Goal: Task Accomplishment & Management: Use online tool/utility

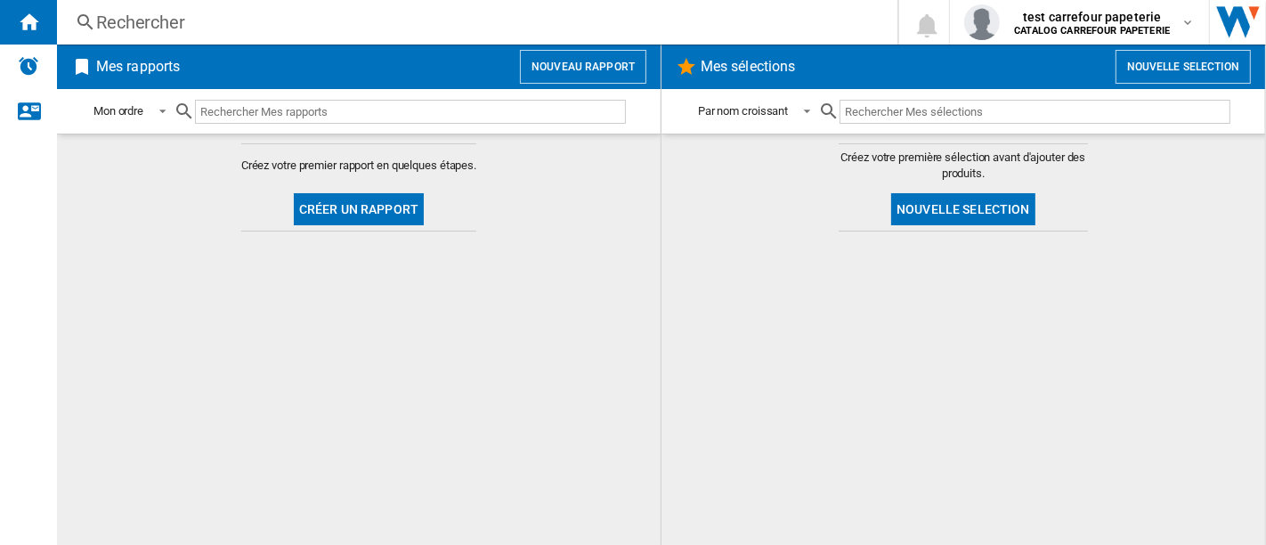
click at [596, 75] on button "Nouveau rapport" at bounding box center [583, 67] width 126 height 34
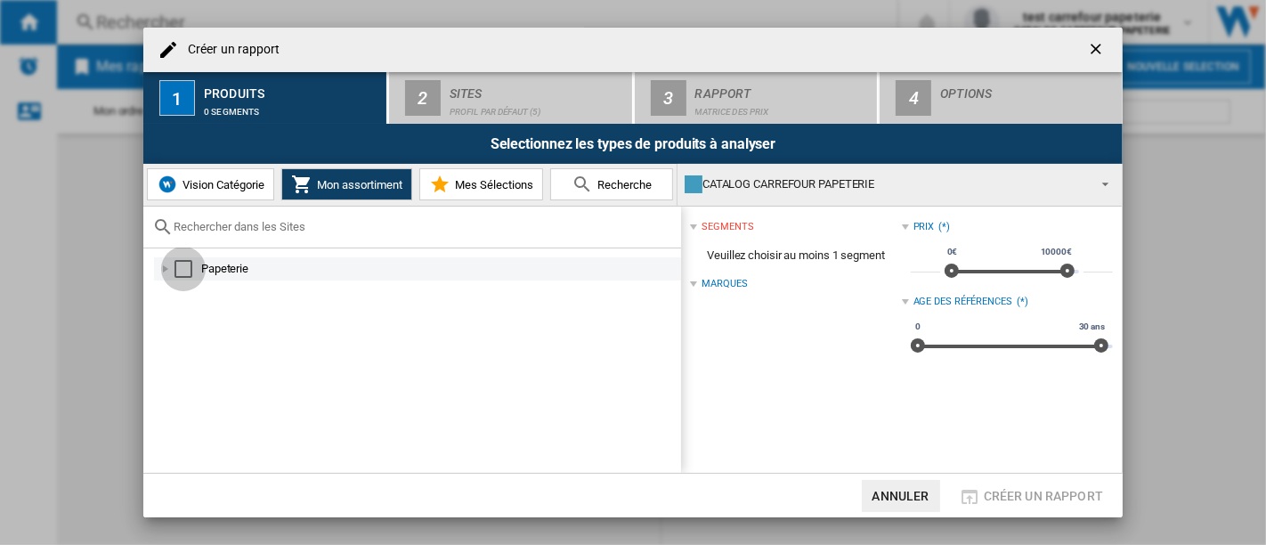
click at [174, 271] on div "Select" at bounding box center [183, 269] width 18 height 18
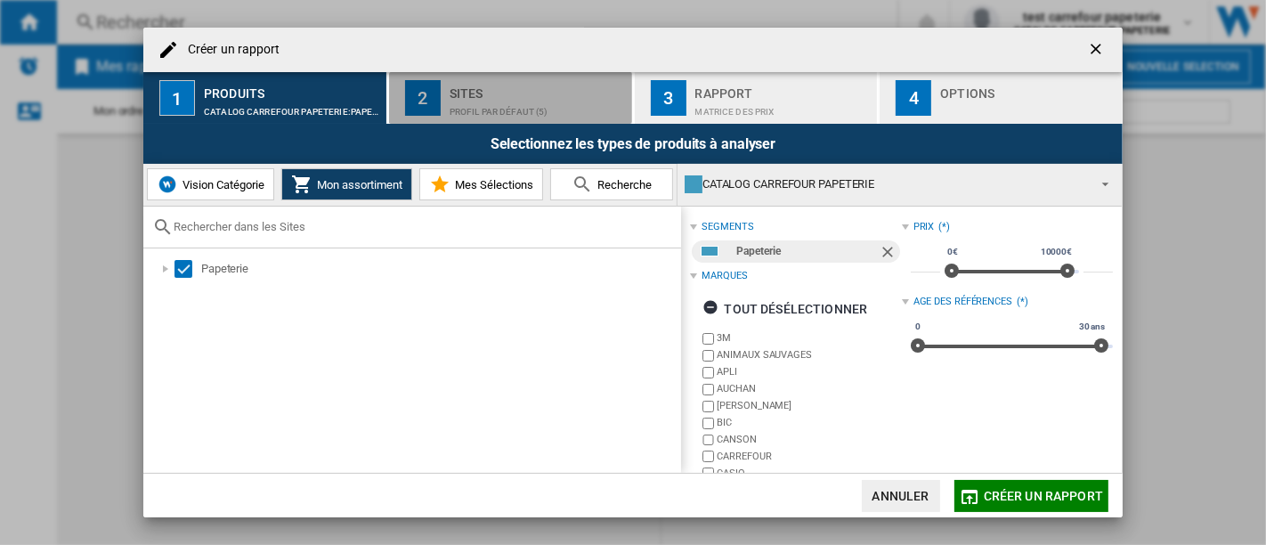
click at [523, 105] on div "Profil par défaut (5)" at bounding box center [537, 107] width 175 height 19
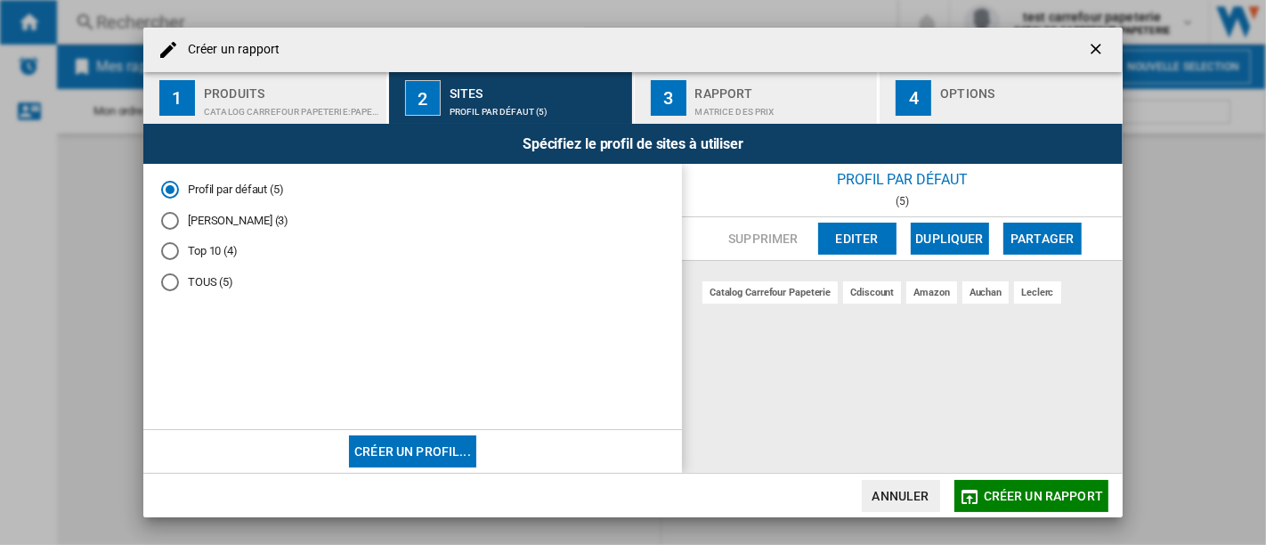
click at [993, 513] on md-dialog-actions "Annuler Créer un rapport" at bounding box center [632, 495] width 979 height 45
click at [984, 504] on button "Créer un rapport" at bounding box center [1031, 496] width 154 height 32
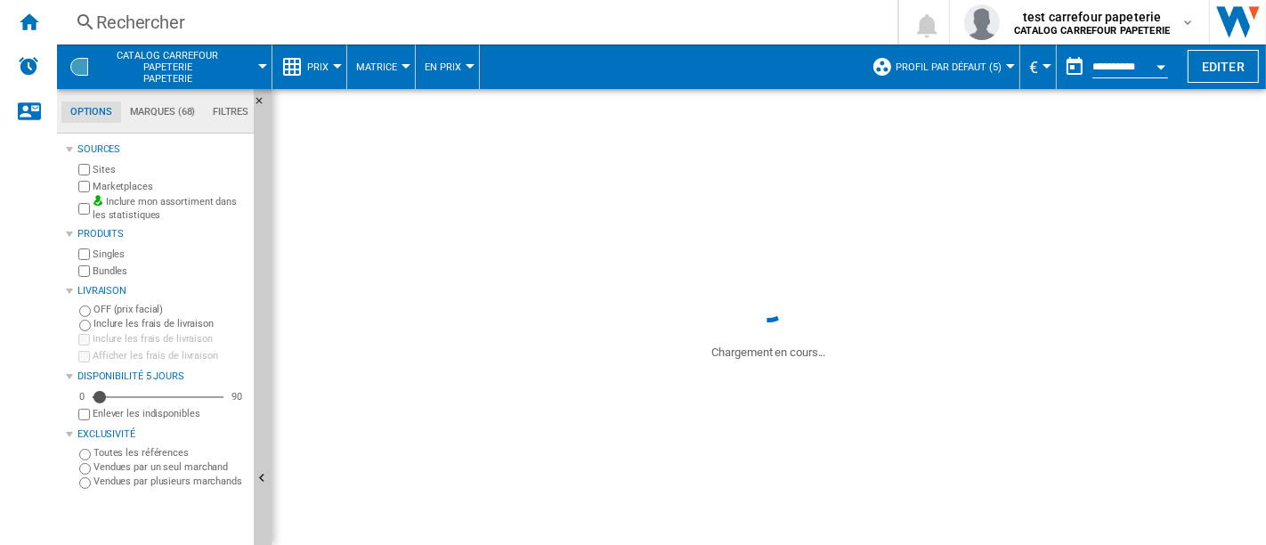
click at [984, 504] on span at bounding box center [768, 453] width 994 height 184
